Goal: Information Seeking & Learning: Learn about a topic

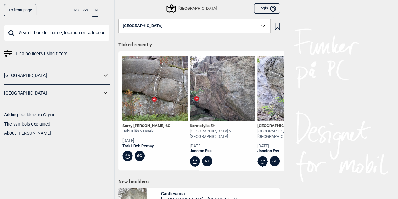
click at [59, 54] on span "Find boulders using filters" at bounding box center [42, 53] width 52 height 9
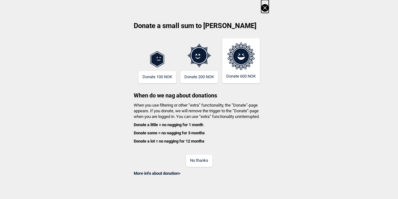
click at [207, 159] on button "No thanks" at bounding box center [199, 160] width 26 height 12
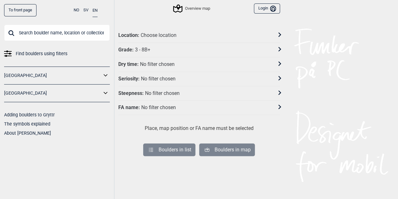
click at [16, 93] on link "[GEOGRAPHIC_DATA]" at bounding box center [53, 92] width 98 height 9
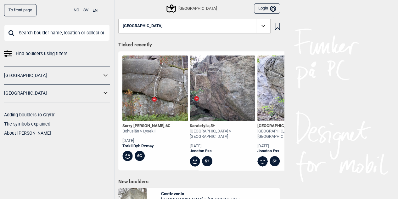
click at [262, 26] on icon at bounding box center [262, 26] width 3 height 2
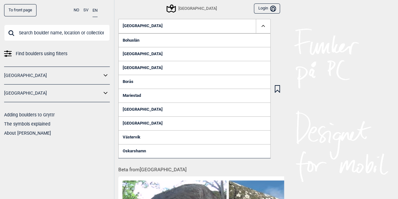
click at [136, 68] on link "[GEOGRAPHIC_DATA]" at bounding box center [194, 68] width 152 height 14
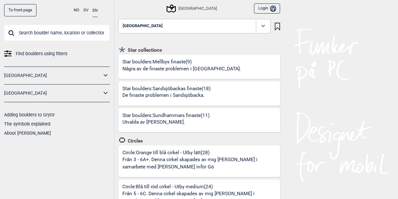
click at [266, 26] on icon at bounding box center [263, 25] width 7 height 7
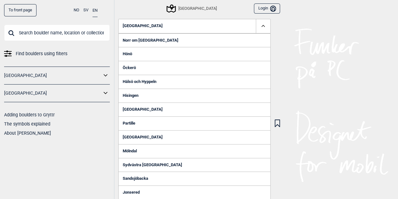
click at [147, 53] on link "Hönö" at bounding box center [194, 54] width 152 height 14
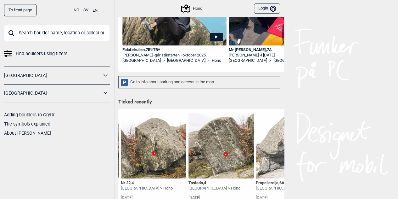
scroll to position [0, 70]
click at [45, 55] on span "Find boulders using filters" at bounding box center [42, 53] width 52 height 9
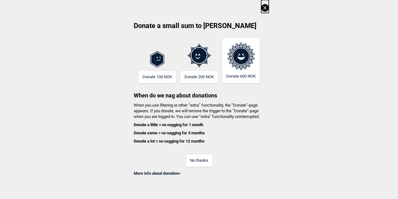
click at [208, 160] on button "No thanks" at bounding box center [199, 160] width 26 height 12
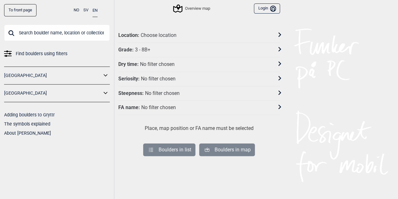
click at [277, 36] on icon at bounding box center [279, 34] width 4 height 4
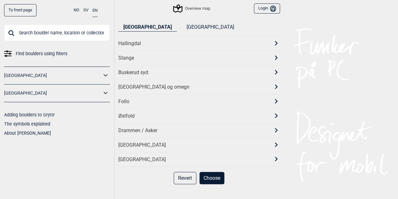
click at [181, 29] on button "[GEOGRAPHIC_DATA]" at bounding box center [210, 27] width 58 height 8
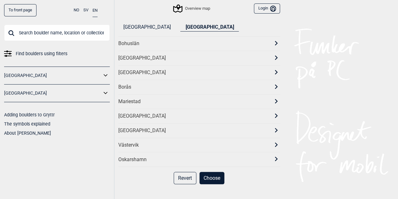
click at [133, 72] on div "[GEOGRAPHIC_DATA]" at bounding box center [193, 72] width 150 height 7
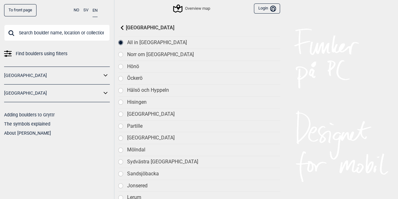
click at [139, 65] on div "Hönö" at bounding box center [203, 66] width 153 height 7
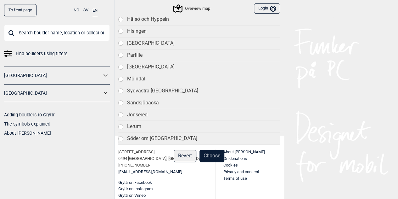
click at [213, 152] on button "Choose" at bounding box center [211, 155] width 25 height 12
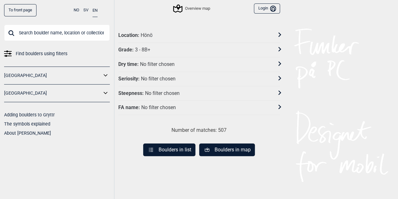
click at [279, 49] on icon at bounding box center [279, 49] width 4 height 4
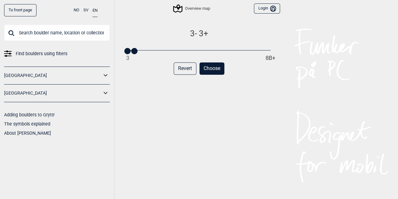
drag, startPoint x: 269, startPoint y: 50, endPoint x: 136, endPoint y: 52, distance: 132.8
click at [136, 52] on div at bounding box center [134, 51] width 6 height 6
click at [211, 70] on button "Choose" at bounding box center [211, 68] width 25 height 12
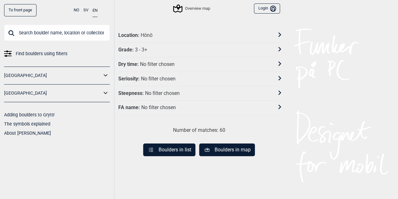
click at [184, 145] on button "Boulders in list" at bounding box center [169, 149] width 52 height 13
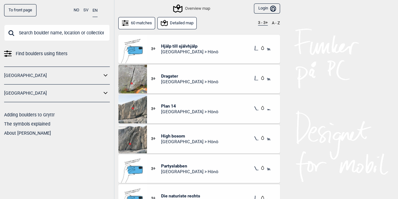
scroll to position [1552, 0]
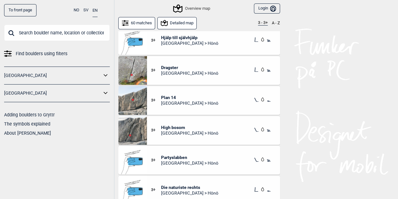
click at [177, 98] on span "Plan 14" at bounding box center [189, 97] width 57 height 6
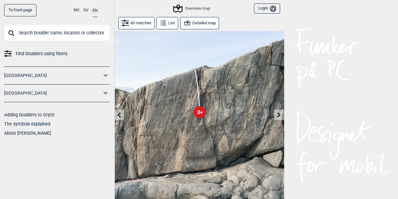
click at [204, 23] on button "Detailed map" at bounding box center [199, 23] width 39 height 12
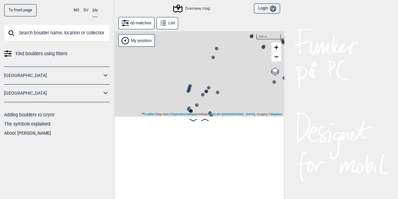
scroll to position [0, 2977]
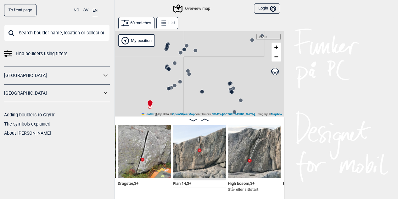
drag, startPoint x: 243, startPoint y: 91, endPoint x: 225, endPoint y: 51, distance: 44.3
click at [225, 51] on div "Gol [GEOGRAPHIC_DATA] Kolomoen [GEOGRAPHIC_DATA] [GEOGRAPHIC_DATA] [GEOGRAPHIC_…" at bounding box center [199, 73] width 170 height 85
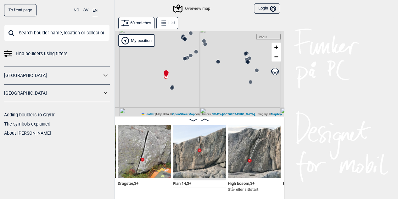
drag, startPoint x: 166, startPoint y: 95, endPoint x: 182, endPoint y: 66, distance: 33.5
click at [182, 66] on div "Gol [GEOGRAPHIC_DATA] Kolomoen [GEOGRAPHIC_DATA] [GEOGRAPHIC_DATA] [GEOGRAPHIC_…" at bounding box center [199, 73] width 170 height 85
click at [173, 76] on div "Gol [GEOGRAPHIC_DATA] Kolomoen [GEOGRAPHIC_DATA] [GEOGRAPHIC_DATA] [GEOGRAPHIC_…" at bounding box center [199, 73] width 170 height 85
drag, startPoint x: 168, startPoint y: 78, endPoint x: 176, endPoint y: 78, distance: 8.2
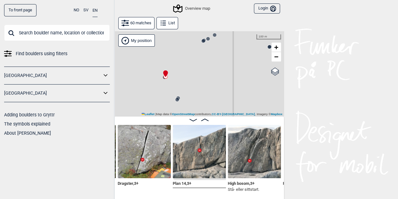
click at [176, 78] on div "Gol [GEOGRAPHIC_DATA] Kolomoen [GEOGRAPHIC_DATA] [GEOGRAPHIC_DATA] [GEOGRAPHIC_…" at bounding box center [199, 73] width 170 height 85
click at [166, 79] on div "Gol [GEOGRAPHIC_DATA] Kolomoen [GEOGRAPHIC_DATA] [GEOGRAPHIC_DATA] [GEOGRAPHIC_…" at bounding box center [199, 73] width 170 height 85
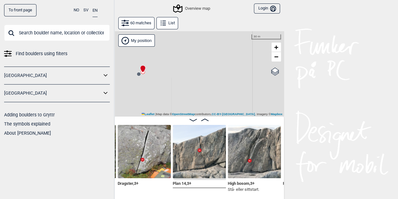
click at [151, 80] on div "Gol [GEOGRAPHIC_DATA] Kolomoen [GEOGRAPHIC_DATA] [GEOGRAPHIC_DATA] [GEOGRAPHIC_…" at bounding box center [199, 73] width 170 height 85
click at [138, 74] on circle at bounding box center [139, 74] width 4 height 4
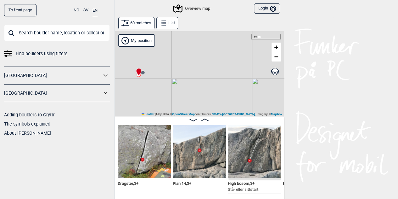
scroll to position [0, 3032]
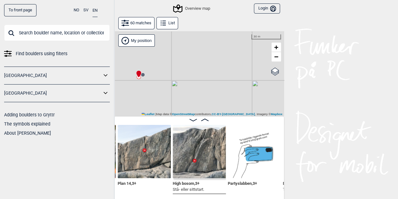
click at [142, 76] on circle at bounding box center [143, 75] width 4 height 4
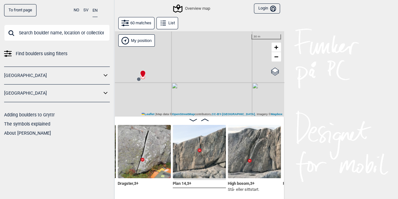
click at [245, 146] on img at bounding box center [254, 151] width 53 height 53
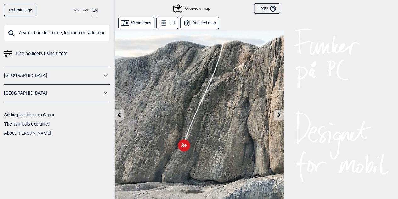
click at [117, 114] on icon at bounding box center [118, 114] width 5 height 5
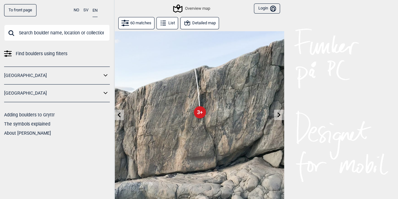
click at [279, 115] on icon at bounding box center [278, 114] width 3 height 5
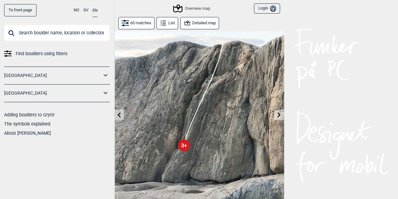
click at [117, 114] on icon at bounding box center [118, 114] width 5 height 5
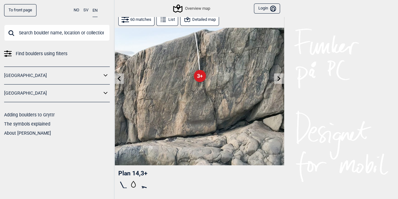
scroll to position [33, 0]
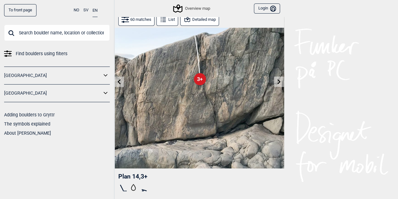
click at [277, 79] on icon at bounding box center [279, 81] width 5 height 5
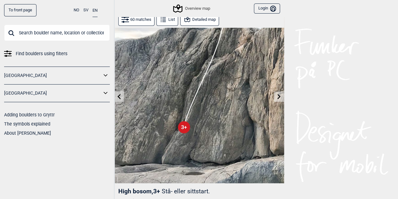
scroll to position [19, 0]
click at [278, 96] on icon at bounding box center [279, 95] width 5 height 5
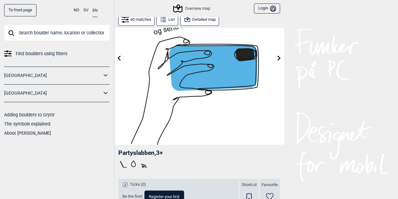
scroll to position [57, 0]
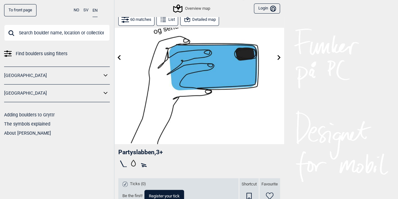
click at [279, 55] on icon at bounding box center [279, 57] width 5 height 5
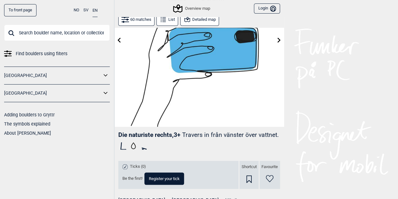
scroll to position [75, 0]
click at [119, 40] on icon at bounding box center [118, 39] width 3 height 5
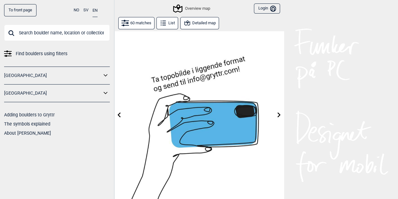
click at [120, 115] on icon at bounding box center [118, 114] width 5 height 5
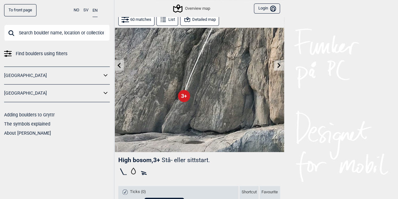
scroll to position [50, 0]
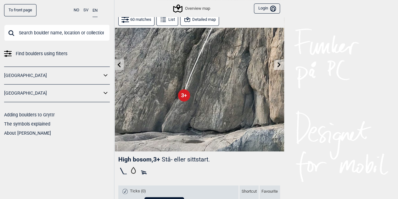
click at [118, 61] on button at bounding box center [119, 64] width 10 height 10
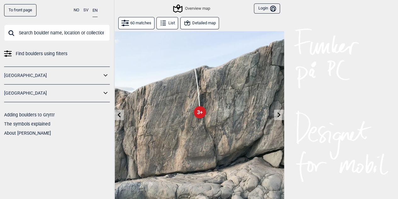
click at [118, 115] on icon at bounding box center [118, 114] width 3 height 5
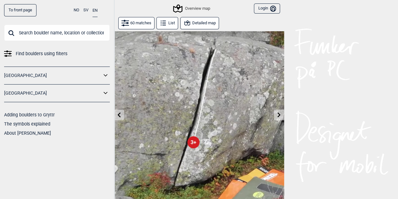
click at [206, 25] on button "Detailed map" at bounding box center [199, 23] width 39 height 12
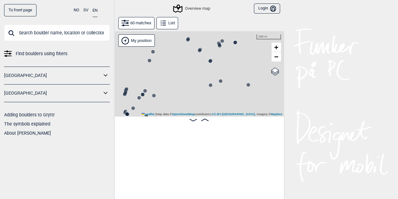
scroll to position [0, 2924]
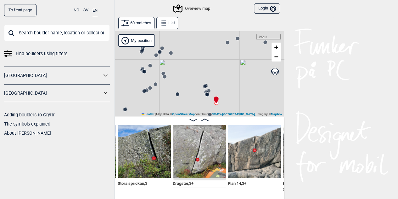
drag, startPoint x: 182, startPoint y: 101, endPoint x: 199, endPoint y: 59, distance: 45.5
click at [199, 59] on div "Gol [GEOGRAPHIC_DATA] Kolomoen [GEOGRAPHIC_DATA] [GEOGRAPHIC_DATA] [GEOGRAPHIC_…" at bounding box center [199, 73] width 170 height 85
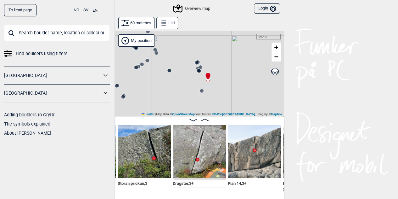
drag, startPoint x: 189, startPoint y: 98, endPoint x: 181, endPoint y: 75, distance: 25.0
click at [181, 75] on div "Gol [GEOGRAPHIC_DATA] Kolomoen [GEOGRAPHIC_DATA] [GEOGRAPHIC_DATA] [GEOGRAPHIC_…" at bounding box center [199, 73] width 170 height 85
click at [150, 146] on img at bounding box center [144, 151] width 53 height 53
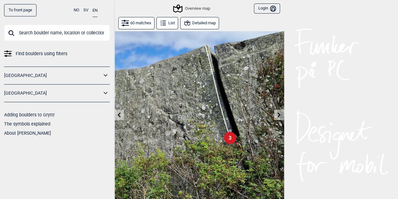
click at [197, 21] on button "Detailed map" at bounding box center [199, 23] width 39 height 12
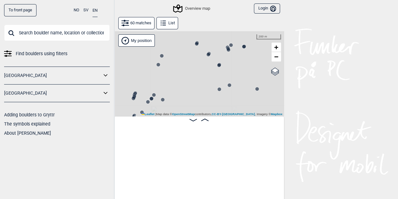
scroll to position [0, 2866]
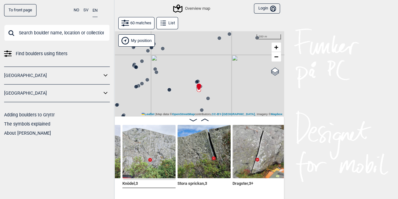
drag, startPoint x: 185, startPoint y: 107, endPoint x: 186, endPoint y: 56, distance: 51.3
click at [186, 56] on div "Gol [GEOGRAPHIC_DATA] Kolomoen [GEOGRAPHIC_DATA] [GEOGRAPHIC_DATA] [GEOGRAPHIC_…" at bounding box center [199, 73] width 170 height 85
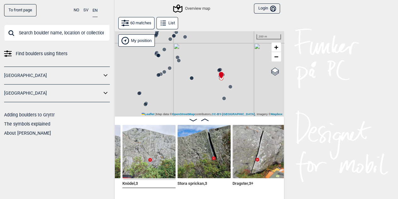
drag, startPoint x: 186, startPoint y: 100, endPoint x: 209, endPoint y: 89, distance: 25.2
click at [209, 89] on div "Gol [GEOGRAPHIC_DATA] Kolomoen [GEOGRAPHIC_DATA] [GEOGRAPHIC_DATA] [GEOGRAPHIC_…" at bounding box center [199, 73] width 170 height 85
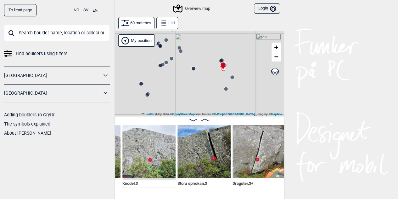
drag, startPoint x: 154, startPoint y: 110, endPoint x: 155, endPoint y: 100, distance: 9.6
click at [155, 100] on div "Gol [GEOGRAPHIC_DATA] Kolomoen [GEOGRAPHIC_DATA] [GEOGRAPHIC_DATA] [GEOGRAPHIC_…" at bounding box center [199, 73] width 170 height 85
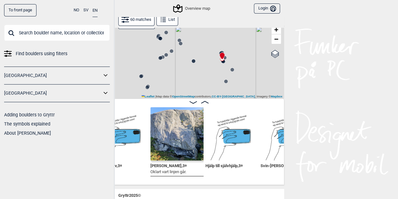
scroll to position [9, 0]
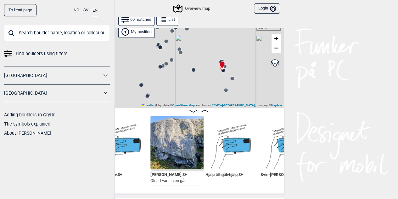
click at [172, 156] on img at bounding box center [176, 142] width 53 height 53
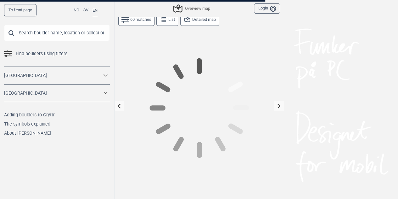
scroll to position [12, 0]
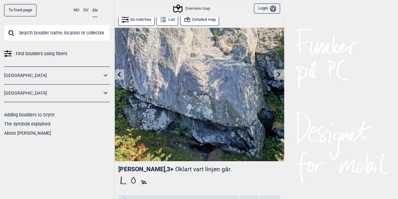
scroll to position [40, 0]
click at [120, 75] on icon at bounding box center [118, 74] width 5 height 5
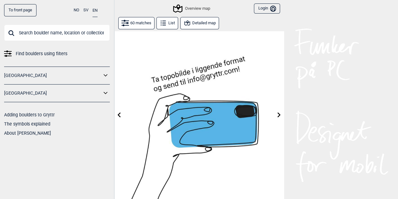
click at [117, 113] on icon at bounding box center [118, 114] width 5 height 5
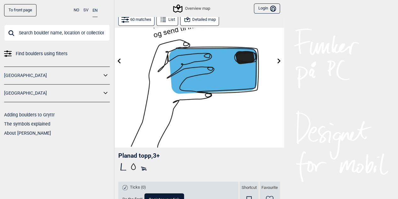
scroll to position [54, 0]
click at [116, 60] on button at bounding box center [119, 60] width 10 height 10
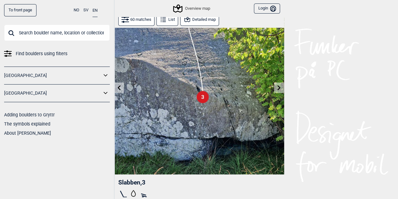
scroll to position [19, 0]
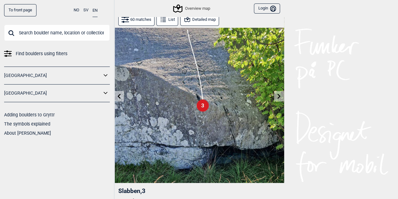
click at [119, 95] on icon at bounding box center [118, 95] width 3 height 5
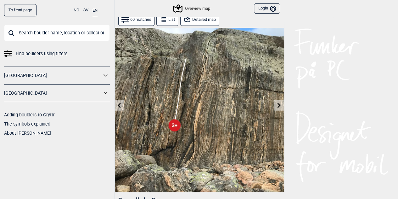
scroll to position [6, 0]
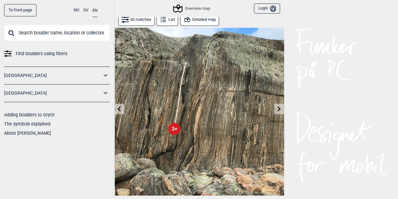
click at [119, 109] on icon at bounding box center [118, 108] width 3 height 5
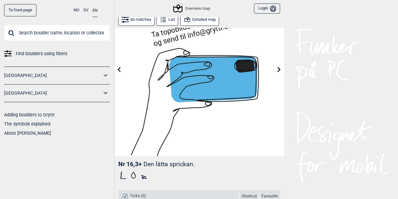
scroll to position [44, 0]
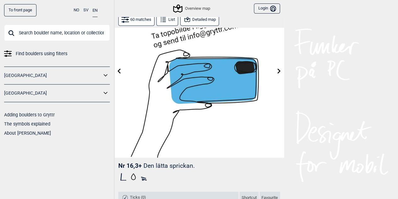
click at [118, 70] on icon at bounding box center [118, 70] width 3 height 5
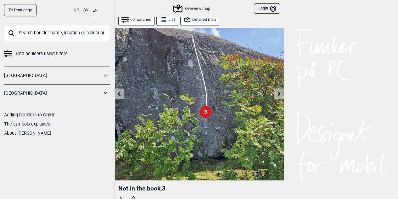
scroll to position [21, 0]
click at [120, 94] on icon at bounding box center [118, 93] width 5 height 5
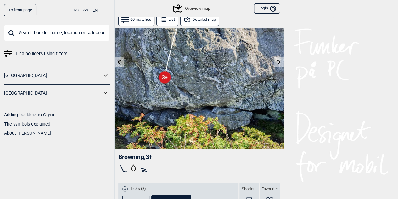
scroll to position [53, 0]
click at [120, 60] on icon at bounding box center [118, 61] width 5 height 5
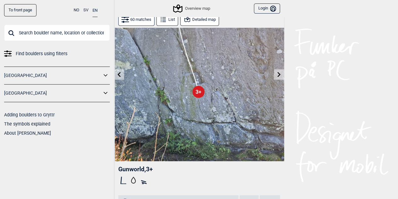
scroll to position [42, 0]
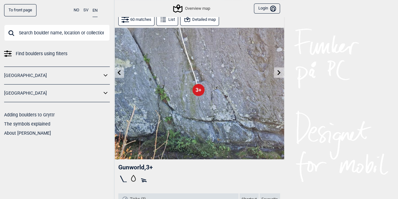
click at [117, 74] on icon at bounding box center [118, 72] width 5 height 5
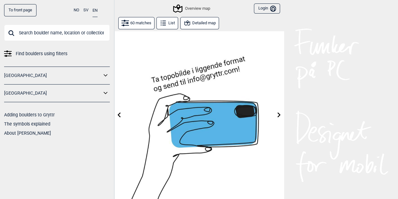
click at [120, 111] on button at bounding box center [119, 114] width 10 height 10
click at [120, 114] on icon at bounding box center [118, 114] width 5 height 5
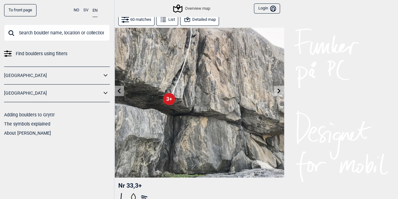
scroll to position [24, 0]
click at [118, 88] on button at bounding box center [119, 91] width 10 height 10
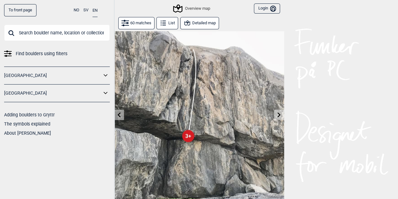
click at [119, 115] on icon at bounding box center [118, 114] width 5 height 5
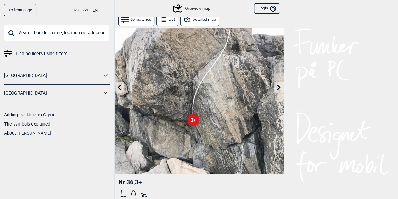
scroll to position [28, 0]
click at [120, 85] on icon at bounding box center [118, 86] width 5 height 5
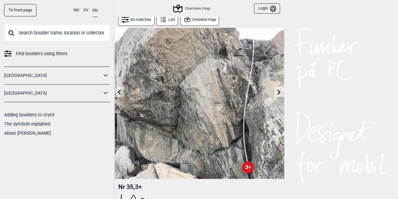
scroll to position [23, 0]
click at [120, 91] on icon at bounding box center [118, 91] width 5 height 5
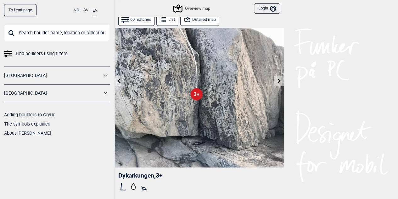
scroll to position [39, 0]
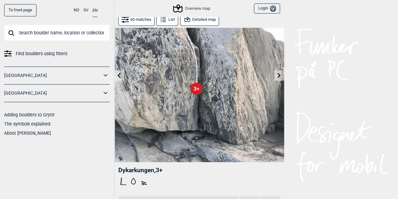
click at [108, 73] on icon at bounding box center [106, 75] width 8 height 9
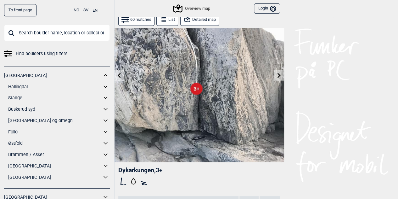
click at [120, 77] on icon at bounding box center [118, 75] width 5 height 5
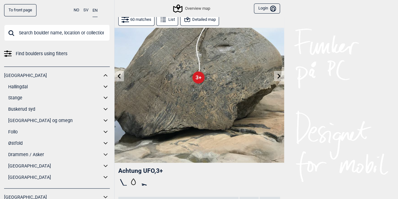
scroll to position [40, 0]
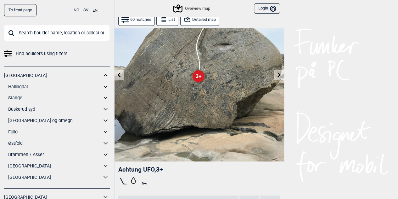
click at [120, 74] on icon at bounding box center [118, 74] width 5 height 5
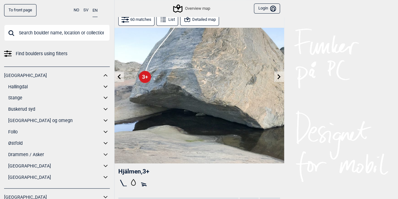
scroll to position [38, 0]
click at [120, 76] on icon at bounding box center [118, 76] width 5 height 5
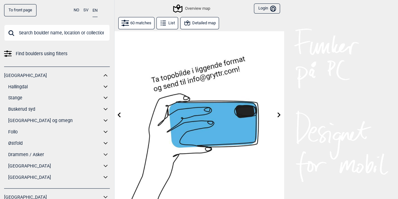
click at [118, 115] on icon at bounding box center [118, 114] width 3 height 5
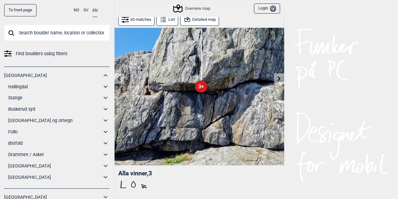
scroll to position [36, 0]
click at [118, 79] on icon at bounding box center [118, 78] width 3 height 5
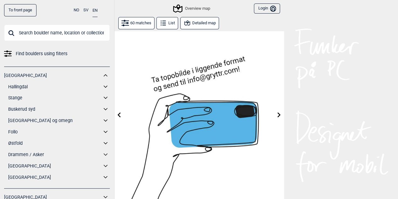
click at [118, 113] on icon at bounding box center [118, 114] width 5 height 5
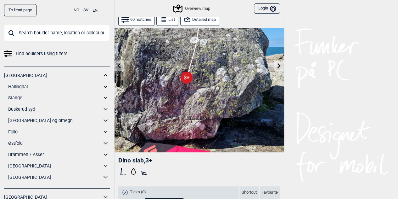
scroll to position [49, 0]
click at [118, 63] on icon at bounding box center [118, 65] width 5 height 5
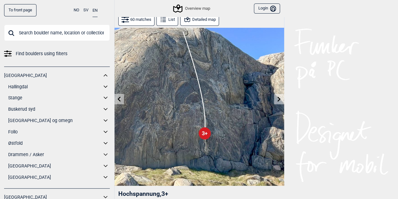
scroll to position [15, 0]
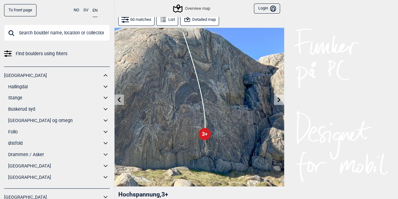
click at [117, 98] on icon at bounding box center [118, 99] width 5 height 5
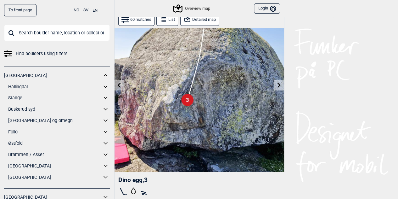
scroll to position [29, 0]
click at [119, 87] on icon at bounding box center [118, 85] width 3 height 5
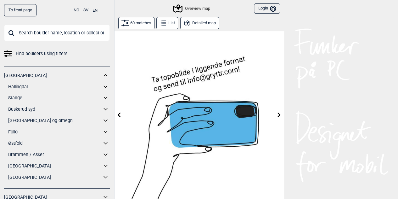
click at [119, 114] on icon at bounding box center [118, 114] width 3 height 5
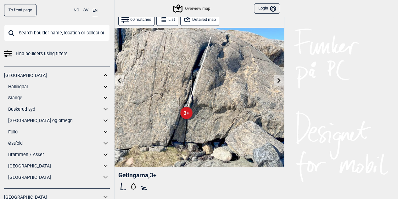
scroll to position [36, 0]
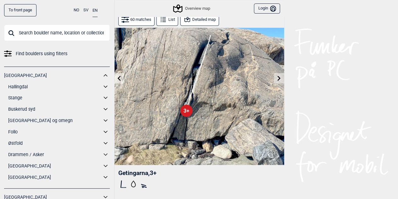
click at [117, 77] on icon at bounding box center [118, 78] width 5 height 5
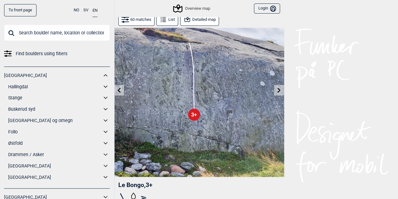
scroll to position [25, 0]
click at [119, 87] on icon at bounding box center [118, 89] width 5 height 5
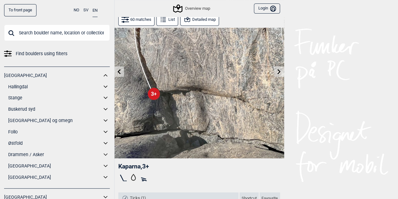
scroll to position [43, 0]
click at [119, 70] on icon at bounding box center [118, 71] width 5 height 5
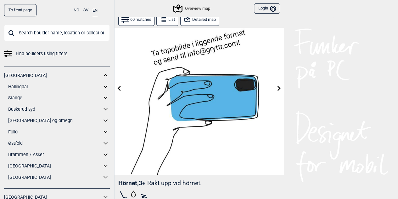
scroll to position [27, 0]
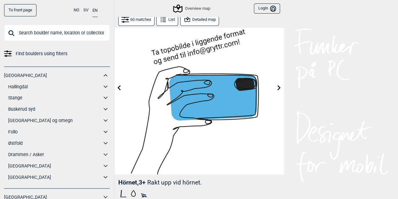
click at [119, 88] on icon at bounding box center [118, 87] width 3 height 5
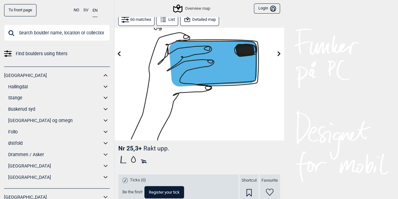
scroll to position [62, 0]
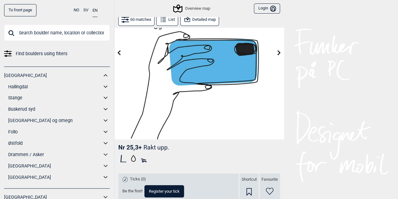
click at [118, 50] on icon at bounding box center [118, 52] width 5 height 5
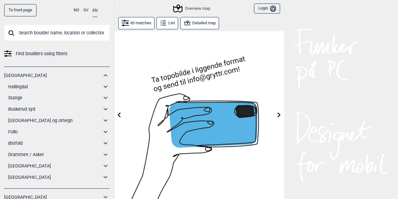
click at [120, 114] on icon at bounding box center [118, 114] width 5 height 5
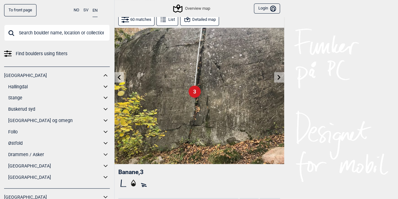
scroll to position [38, 0]
click at [118, 76] on icon at bounding box center [118, 76] width 3 height 5
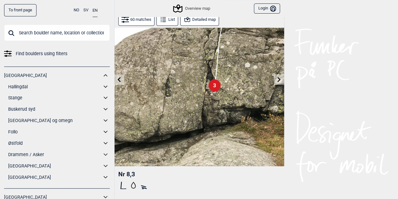
scroll to position [36, 0]
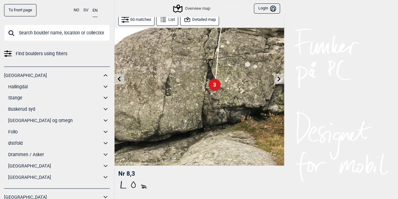
click at [120, 78] on icon at bounding box center [118, 78] width 5 height 5
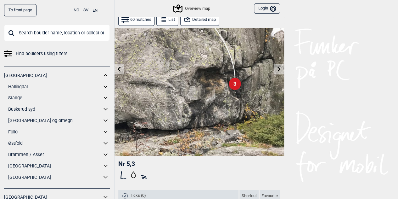
scroll to position [46, 0]
click at [119, 68] on icon at bounding box center [118, 68] width 5 height 5
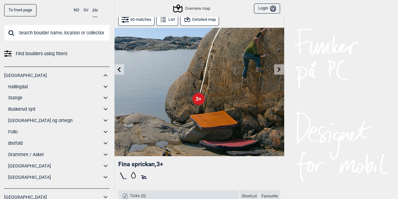
scroll to position [46, 0]
click at [119, 69] on icon at bounding box center [118, 68] width 5 height 5
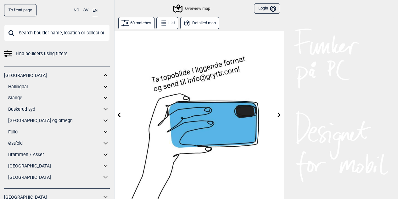
click at [120, 112] on button at bounding box center [119, 114] width 10 height 10
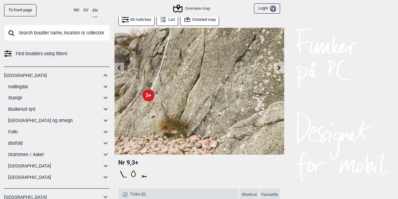
scroll to position [47, 0]
click at [120, 68] on icon at bounding box center [118, 67] width 5 height 5
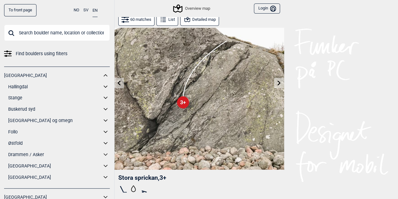
scroll to position [32, 0]
click at [121, 83] on icon at bounding box center [118, 82] width 5 height 5
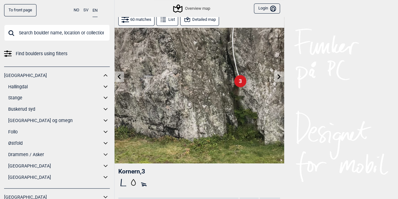
scroll to position [38, 0]
click at [119, 77] on icon at bounding box center [118, 76] width 3 height 5
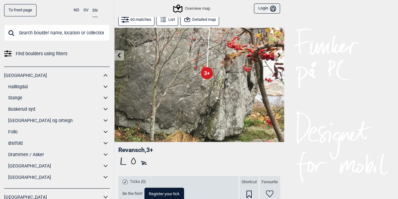
scroll to position [60, 0]
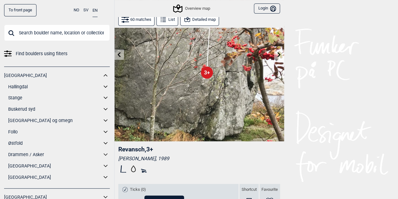
click at [117, 54] on icon at bounding box center [118, 54] width 3 height 5
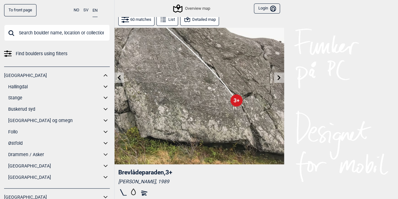
click at [119, 79] on icon at bounding box center [118, 77] width 3 height 5
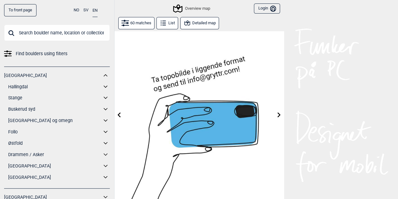
click at [119, 115] on icon at bounding box center [118, 114] width 3 height 5
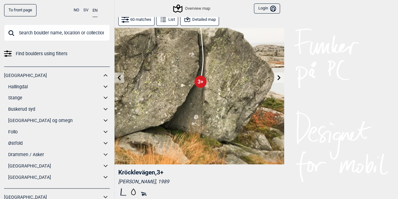
scroll to position [36, 0]
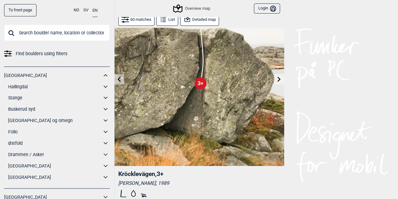
click at [120, 82] on button at bounding box center [119, 79] width 10 height 10
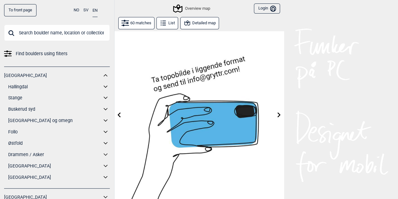
click at [118, 115] on icon at bounding box center [118, 114] width 3 height 5
